Goal: Feedback & Contribution: Contribute content

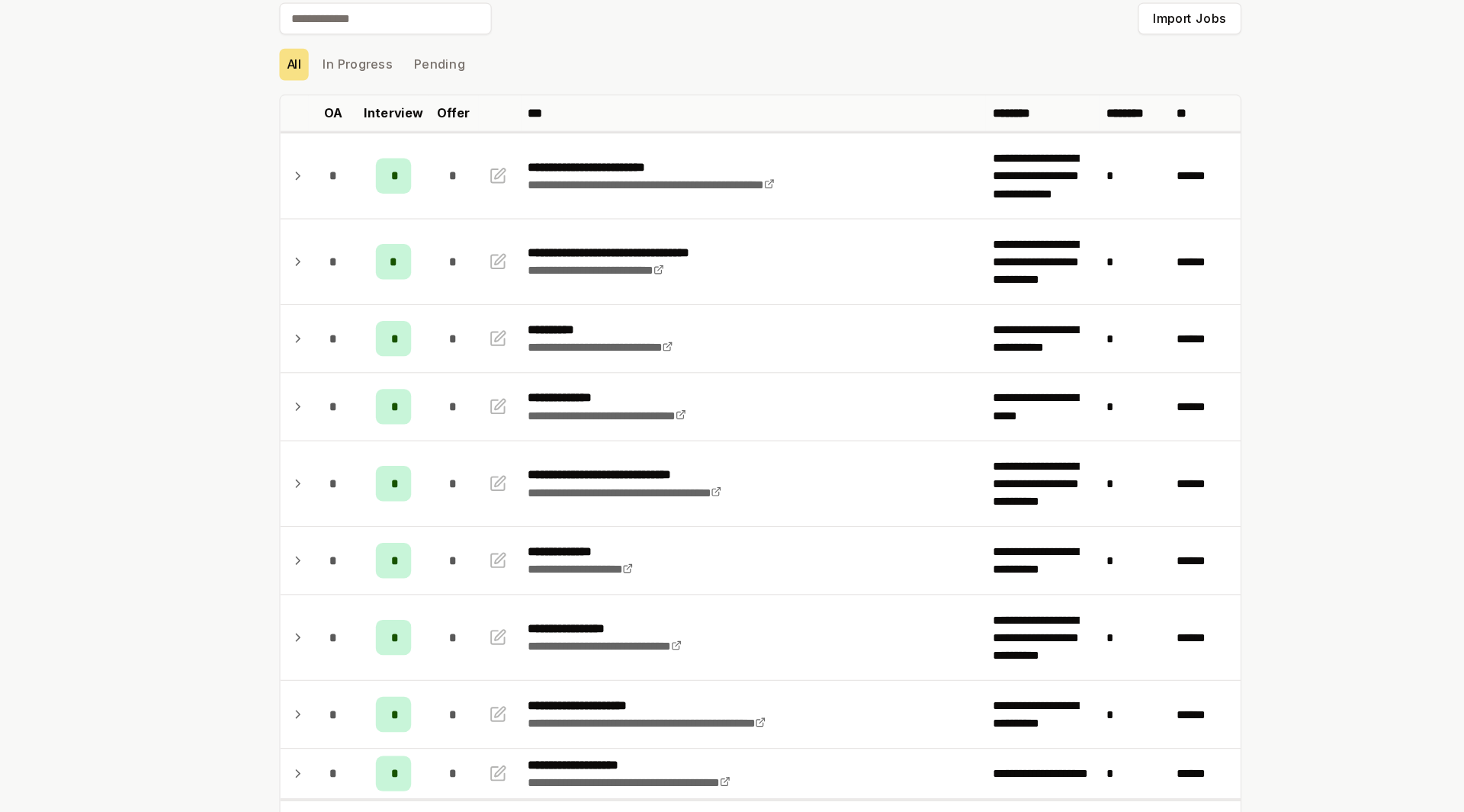
scroll to position [104, 0]
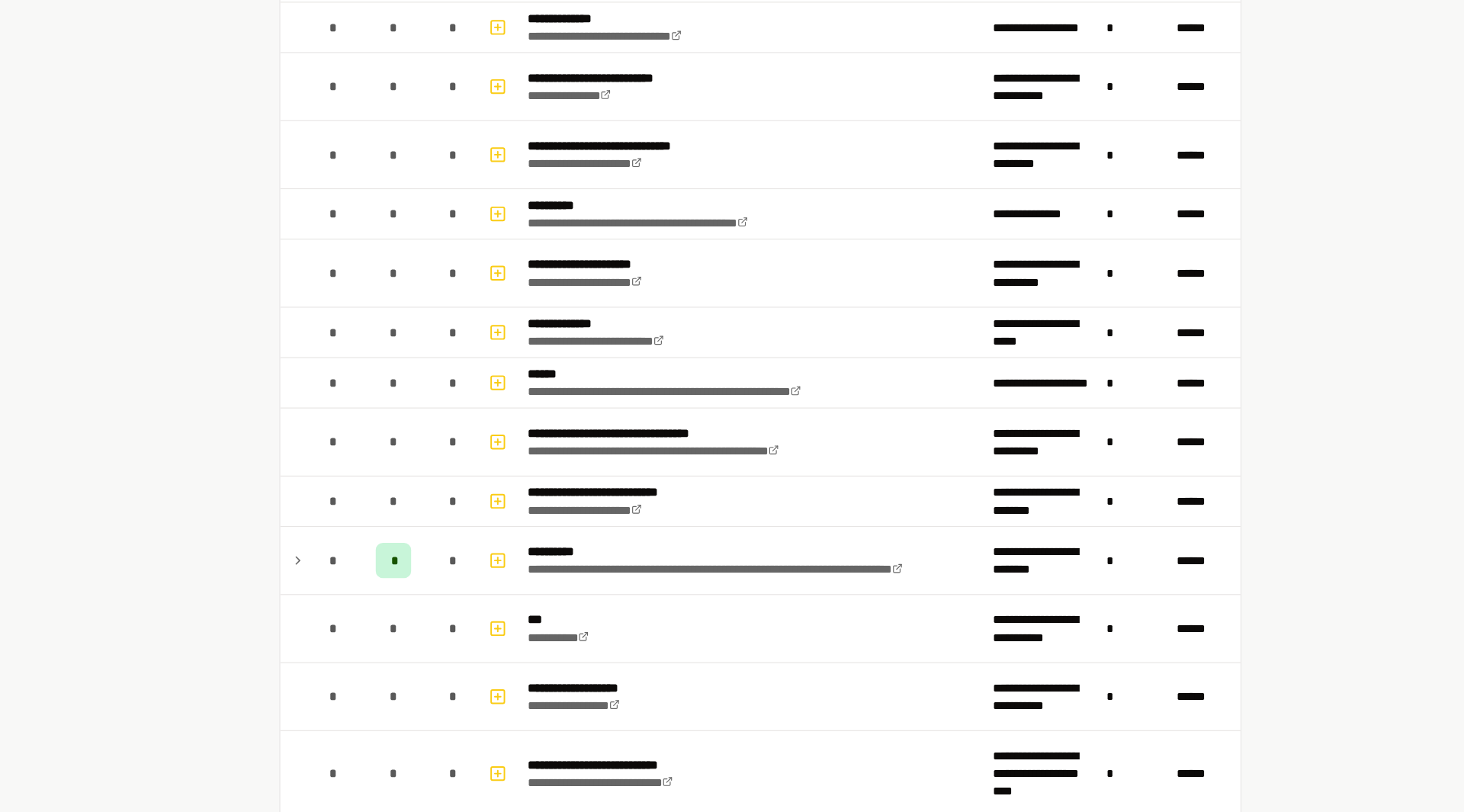
scroll to position [1287, 0]
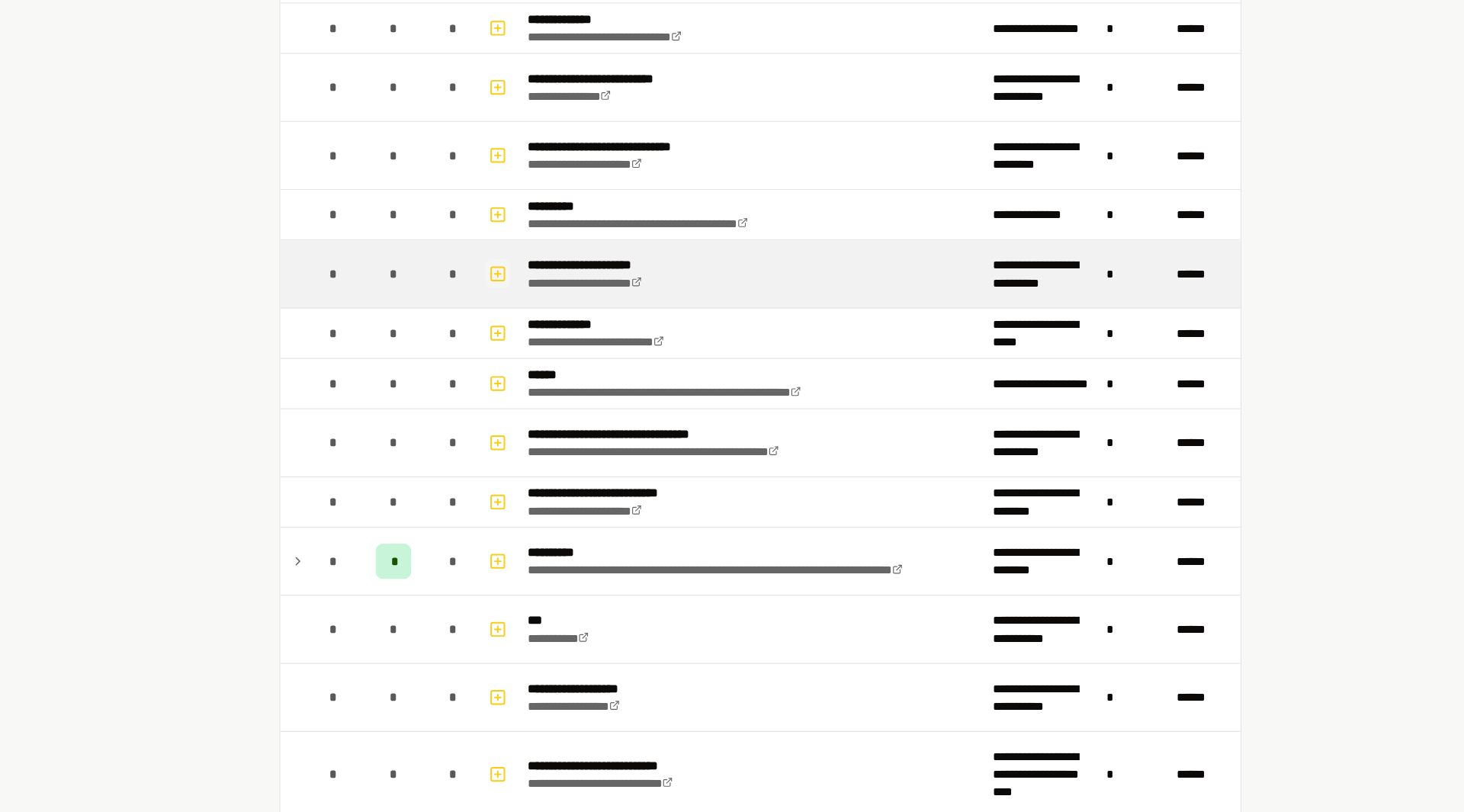
click at [498, 302] on icon "button" at bounding box center [506, 304] width 16 height 19
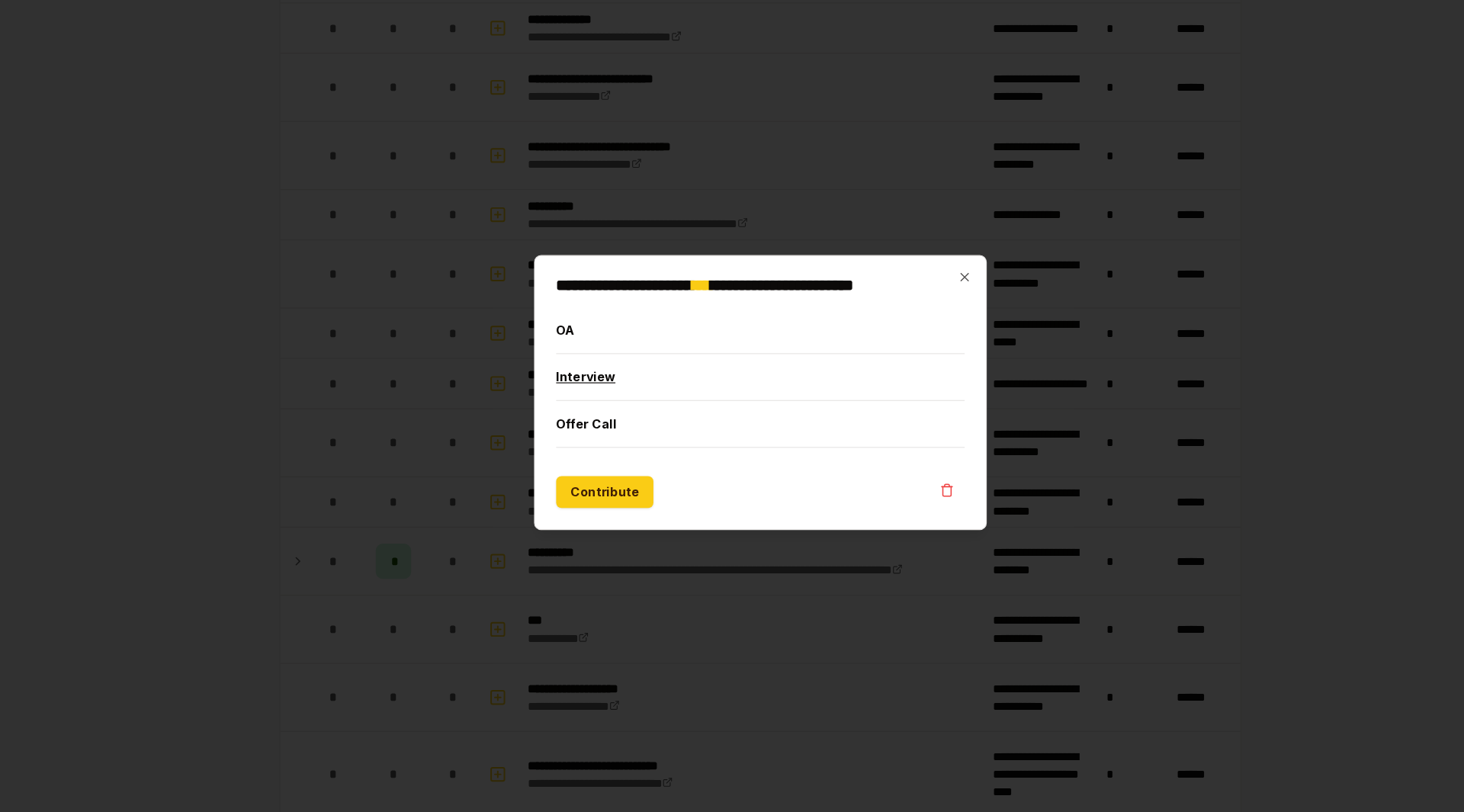
click at [565, 404] on button "Interview" at bounding box center [732, 392] width 353 height 40
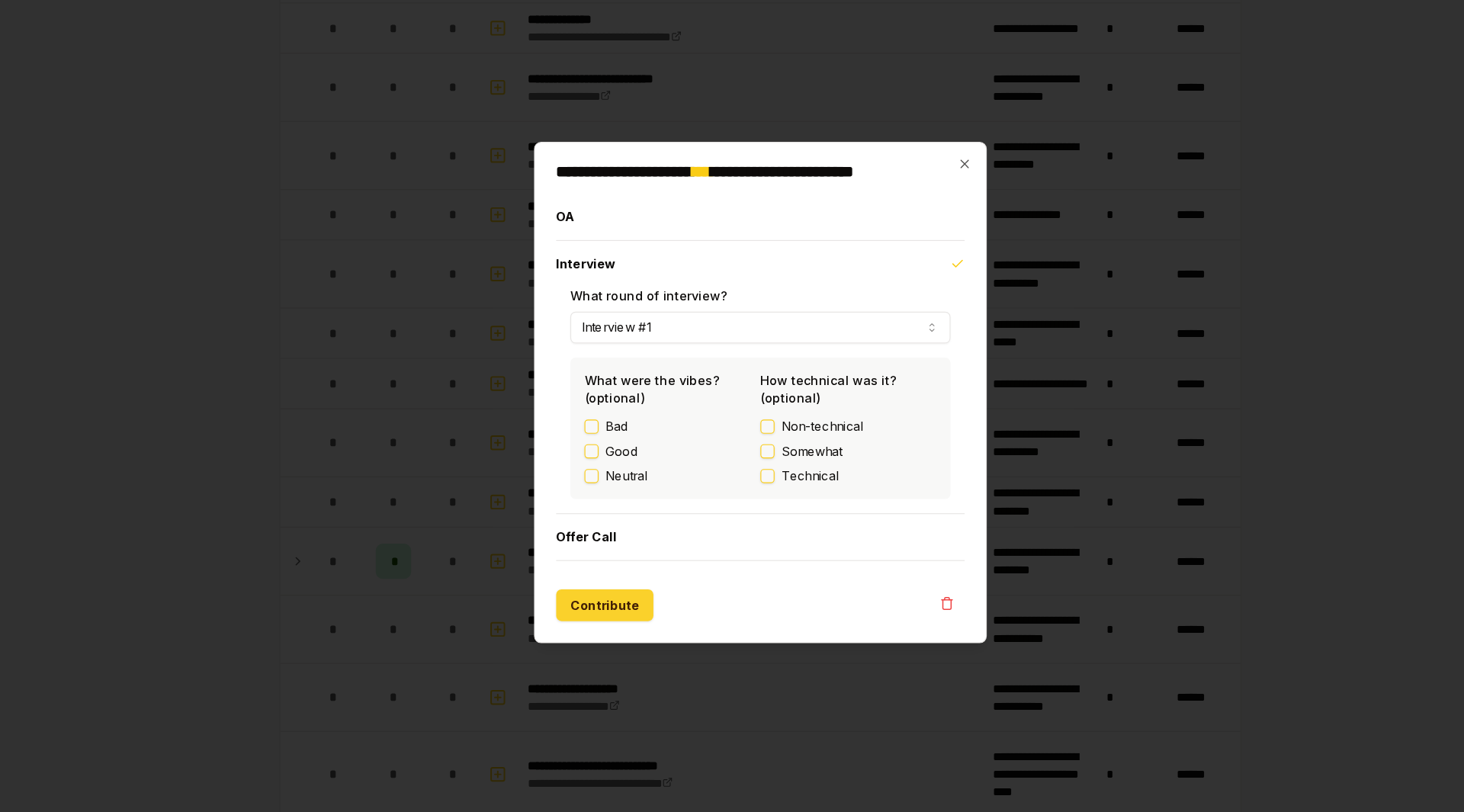
click at [603, 583] on button "Contribute" at bounding box center [598, 588] width 84 height 27
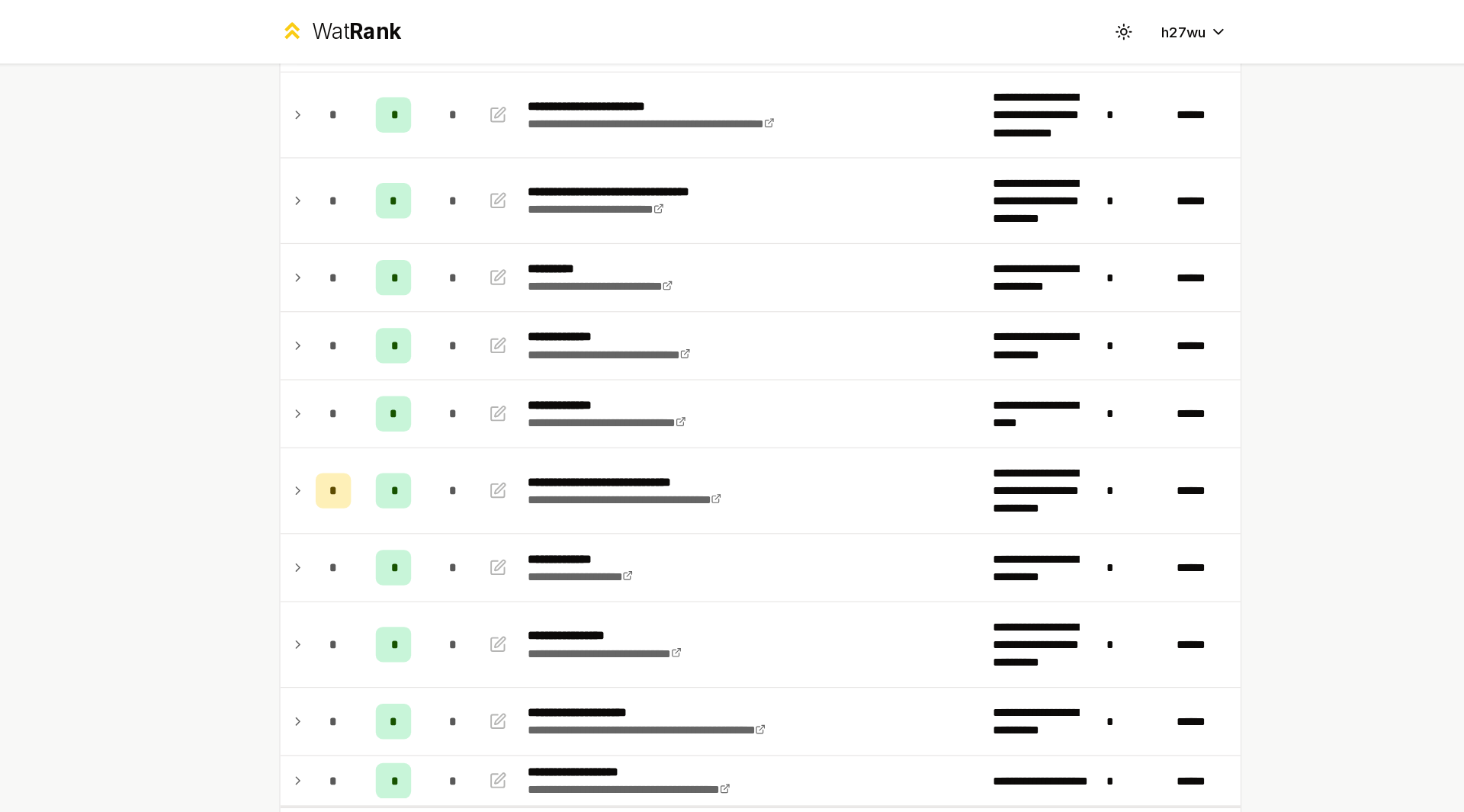
scroll to position [254, 0]
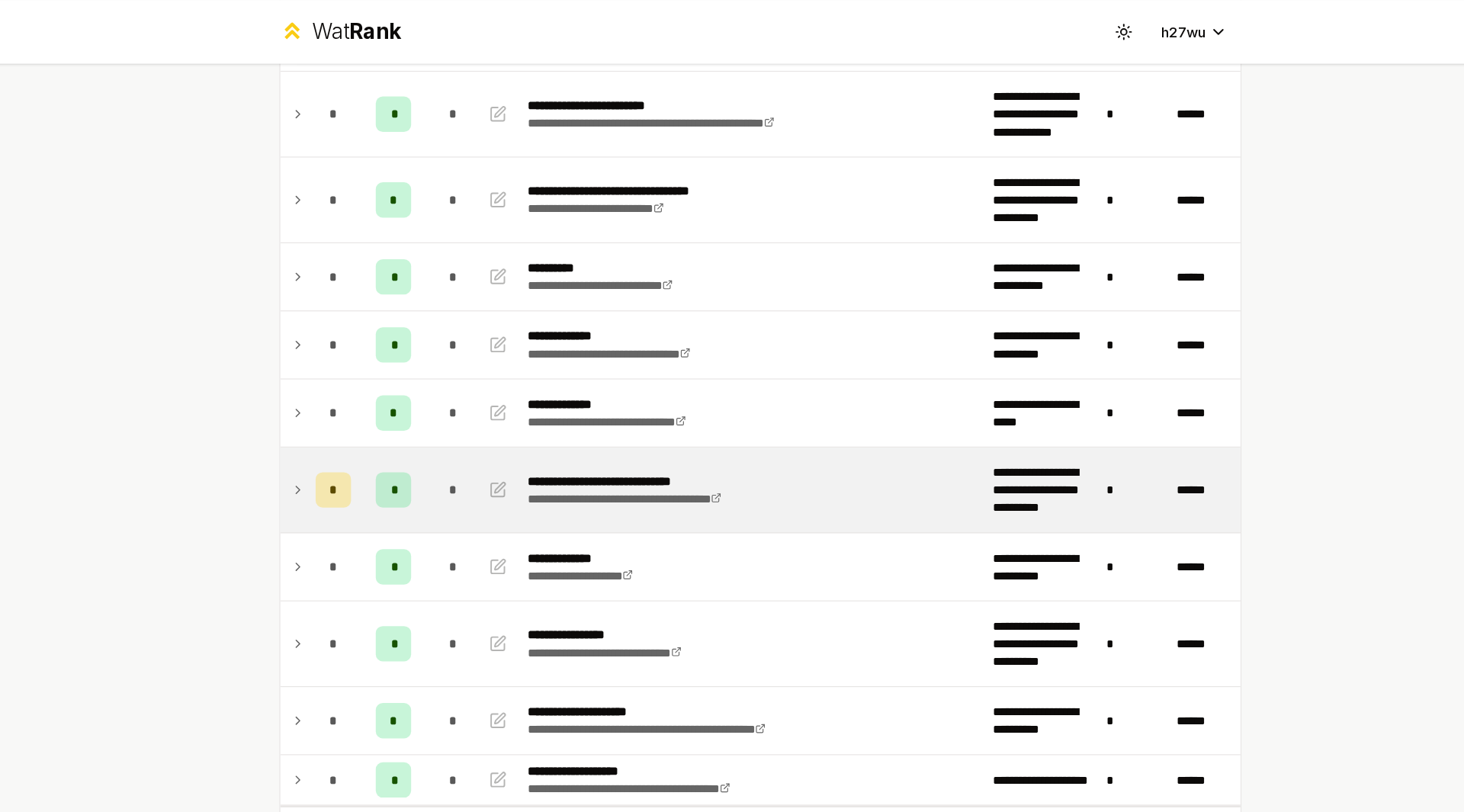
click at [329, 413] on icon at bounding box center [333, 422] width 12 height 19
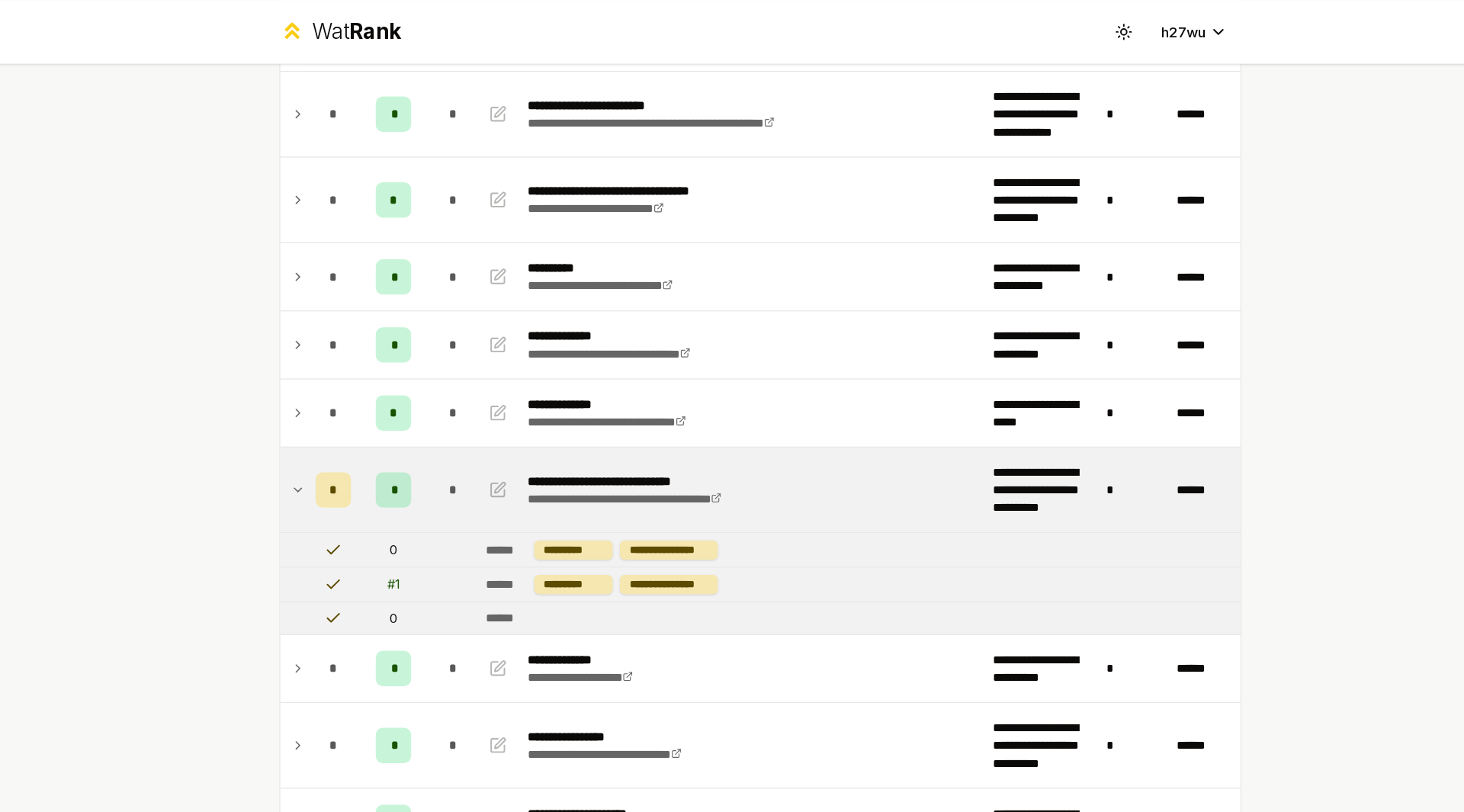
click at [329, 413] on icon at bounding box center [333, 422] width 12 height 19
